Goal: Task Accomplishment & Management: Manage account settings

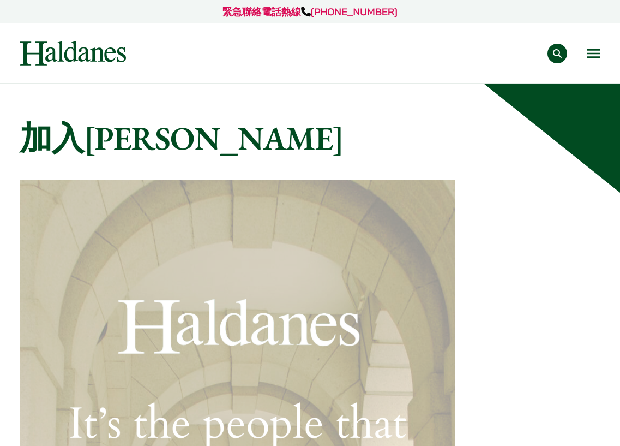
click at [594, 52] on button "Open menu" at bounding box center [593, 53] width 13 height 9
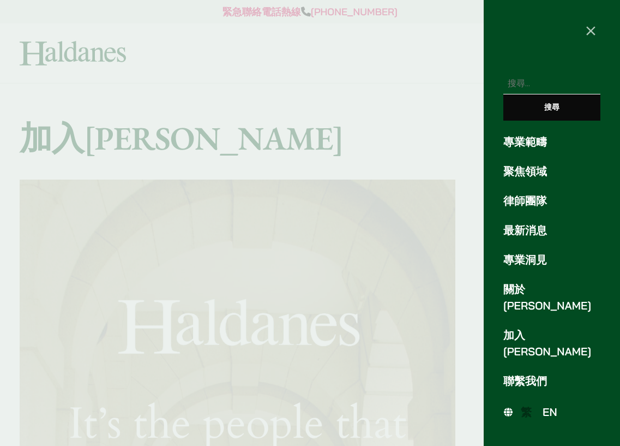
click at [543, 305] on ul "專業範疇 聚焦領域 律師團隊 最新消息 專業洞見 關於[GEOGRAPHIC_DATA] 加入何敦 聯繫我們" at bounding box center [552, 261] width 136 height 255
click at [543, 327] on link "加入[PERSON_NAME]" at bounding box center [551, 343] width 97 height 33
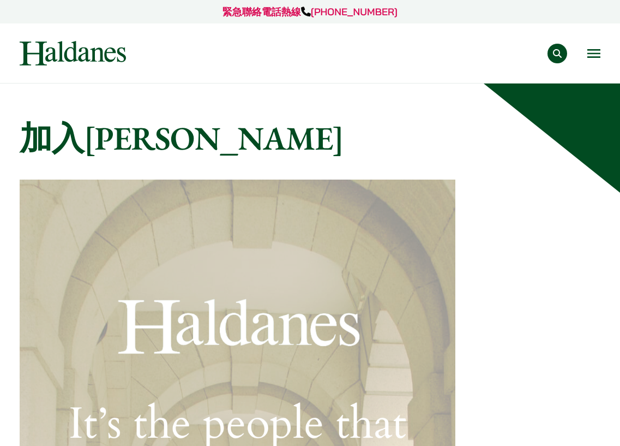
click at [592, 53] on button "Open menu" at bounding box center [593, 53] width 13 height 9
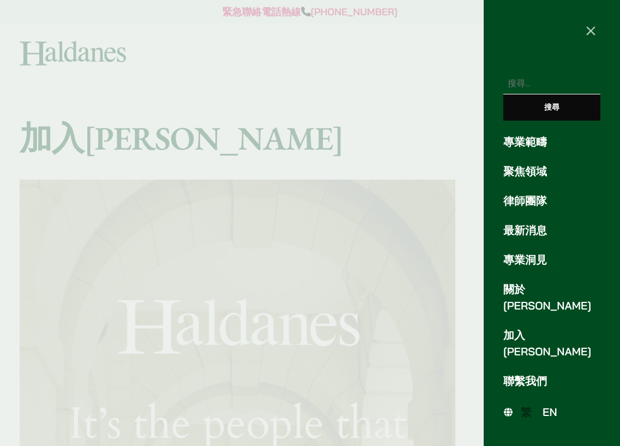
click at [555, 405] on span "EN" at bounding box center [550, 412] width 15 height 14
